Goal: Find specific page/section: Find specific page/section

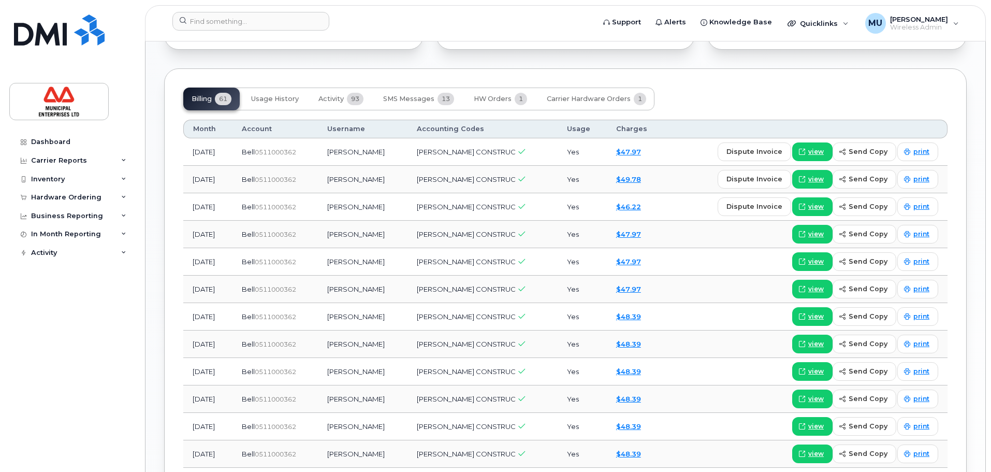
scroll to position [673, 0]
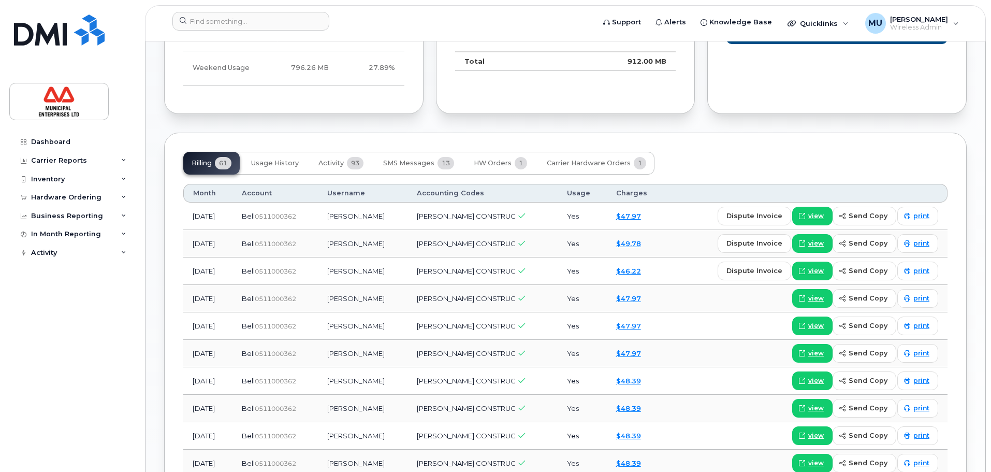
click at [208, 36] on header "Support Alerts Knowledge Base Quicklinks Suspend / Cancel Device Change SIM Car…" at bounding box center [565, 23] width 841 height 36
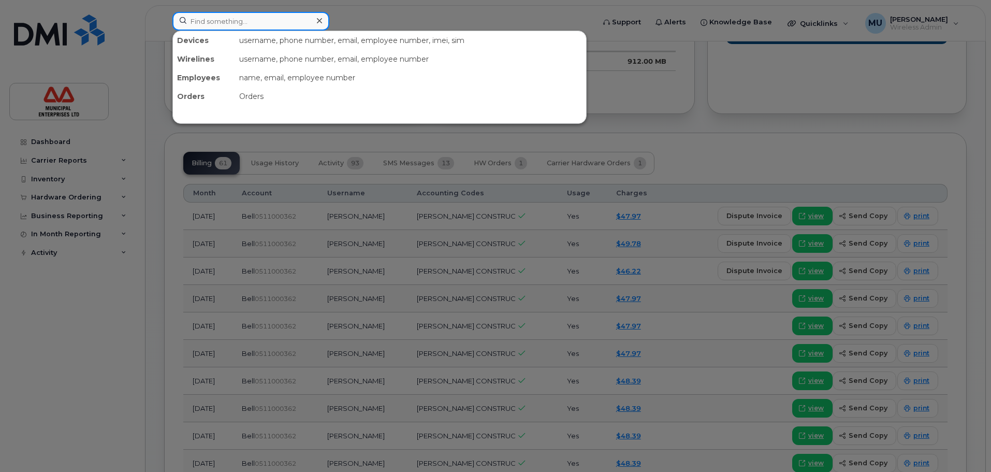
click at [211, 19] on input at bounding box center [250, 21] width 157 height 19
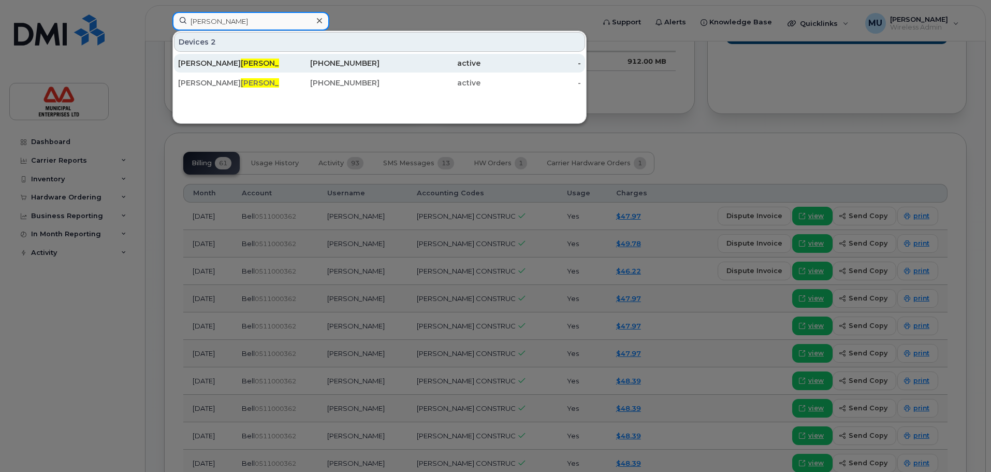
type input "tanner"
click at [228, 67] on div "David Tanner" at bounding box center [228, 63] width 101 height 10
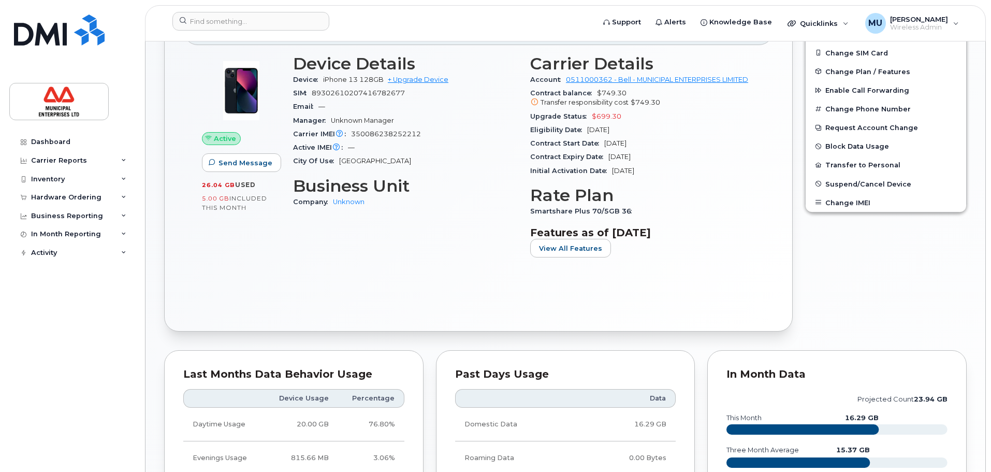
scroll to position [52, 0]
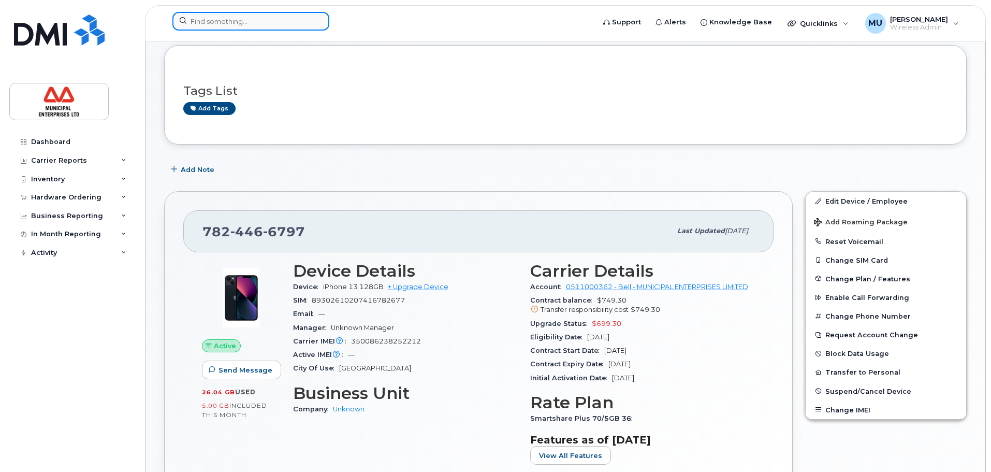
click at [239, 29] on input at bounding box center [250, 21] width 157 height 19
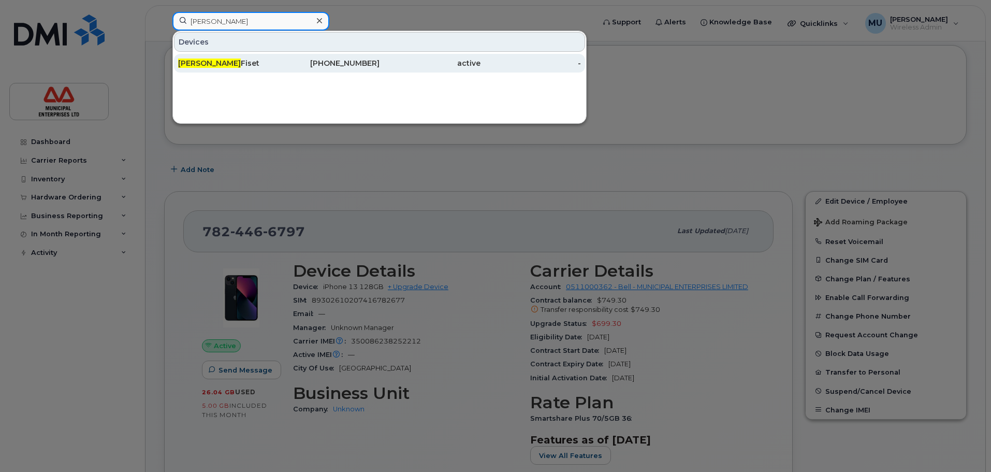
type input "[PERSON_NAME]"
click at [270, 57] on div "[PERSON_NAME]" at bounding box center [228, 63] width 101 height 19
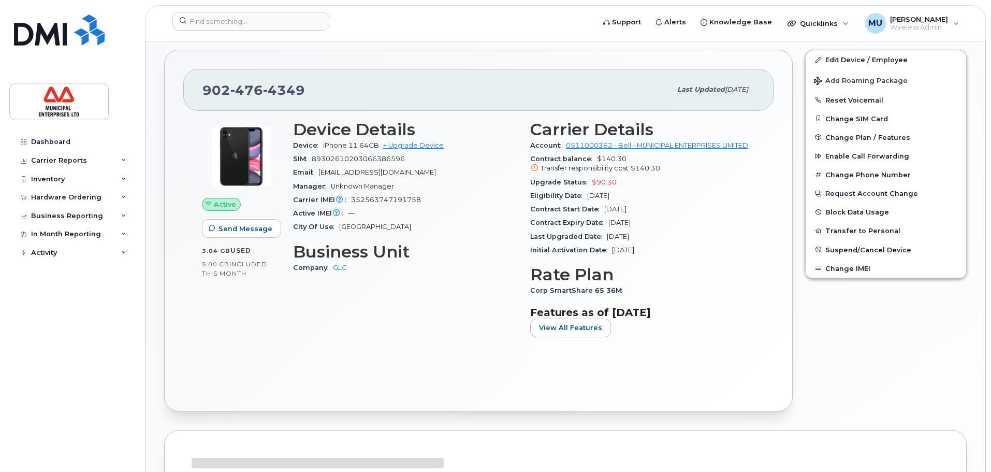
scroll to position [295, 0]
